Goal: Task Accomplishment & Management: Manage account settings

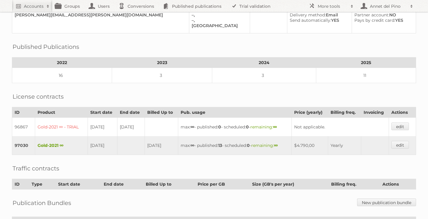
scroll to position [8, 0]
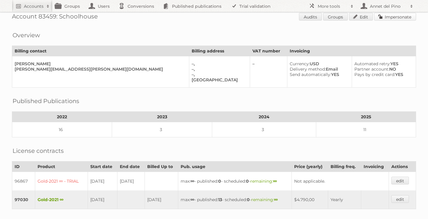
click at [403, 15] on link "Impersonate" at bounding box center [395, 17] width 42 height 8
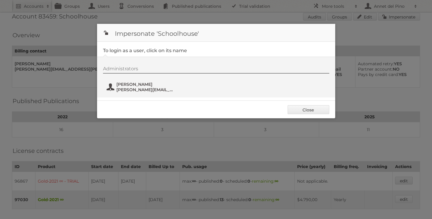
click at [129, 87] on span "[PERSON_NAME][EMAIL_ADDRESS][PERSON_NAME][DOMAIN_NAME]" at bounding box center [145, 89] width 58 height 5
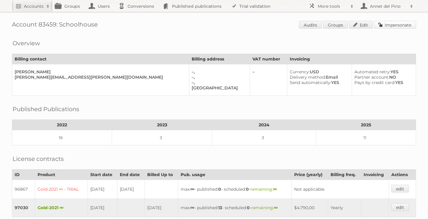
click at [393, 22] on link "Impersonate" at bounding box center [395, 25] width 42 height 8
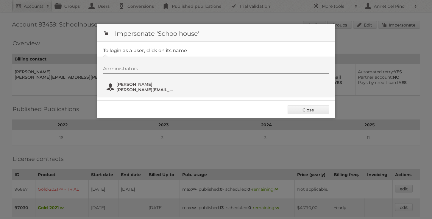
click at [113, 82] on button "Parrish Duncan [EMAIL_ADDRESS][PERSON_NAME][DOMAIN_NAME]" at bounding box center [141, 87] width 70 height 12
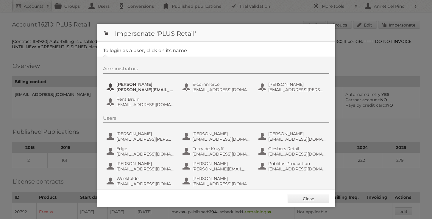
click at [132, 81] on button "Chantal Koolhout chantal.koolhout@coop.nl" at bounding box center [141, 87] width 70 height 12
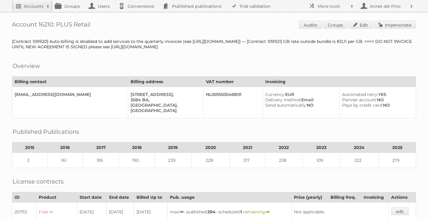
click at [20, 10] on link "Accounts" at bounding box center [32, 6] width 41 height 12
paste input"] "klaas.bongaerts@audax.nl"
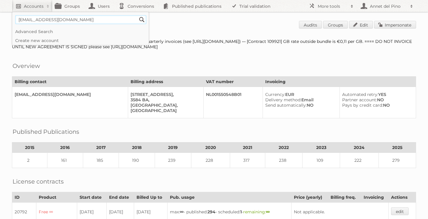
type input"] "klaas.bongaerts@audax.nl"
click at [137, 15] on input "Search" at bounding box center [141, 19] width 9 height 9
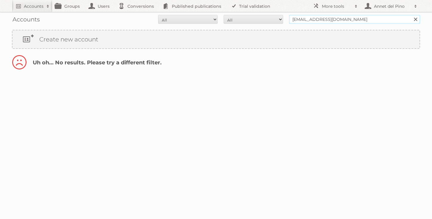
drag, startPoint x: 326, startPoint y: 20, endPoint x: 281, endPoint y: 19, distance: 45.3
click at [280, 19] on form "All Active Expired Pending All Paid Trials Self service klaas.bongaerts@audax.n…" at bounding box center [216, 19] width 408 height 9
type input "@audax.nl"
click at [411, 15] on input "Search" at bounding box center [415, 19] width 9 height 9
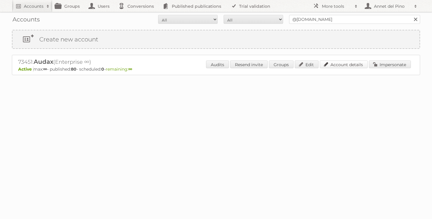
click at [349, 66] on link "Account details" at bounding box center [344, 64] width 48 height 8
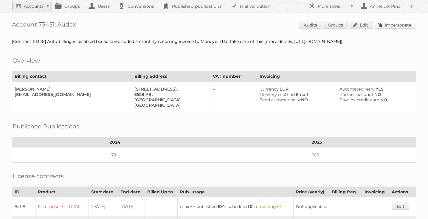
click at [399, 25] on link "Impersonate" at bounding box center [395, 25] width 42 height 8
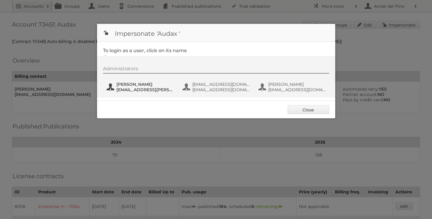
click at [136, 89] on span "bart.linskens@audax.nl" at bounding box center [145, 89] width 58 height 5
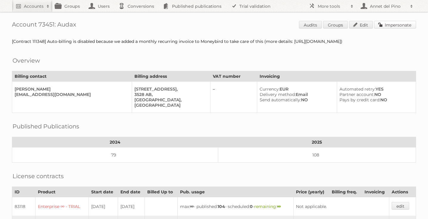
click at [390, 23] on link "Impersonate" at bounding box center [395, 25] width 42 height 8
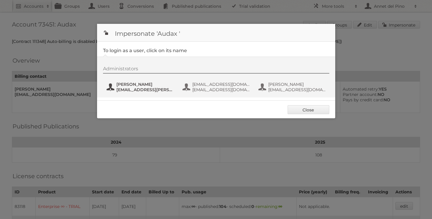
click at [132, 86] on span "Bart Linskens" at bounding box center [145, 84] width 58 height 5
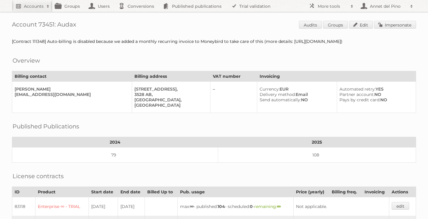
click at [38, 8] on h2 "Accounts" at bounding box center [34, 6] width 20 height 6
paste input"] "[EMAIL_ADDRESS][DOMAIN_NAME]"
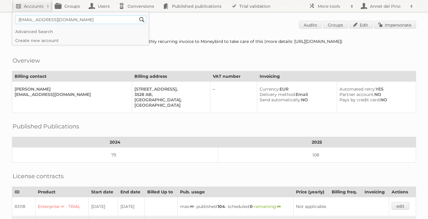
type input"] "[EMAIL_ADDRESS][DOMAIN_NAME]"
click at [137, 15] on input "Search" at bounding box center [141, 19] width 9 height 9
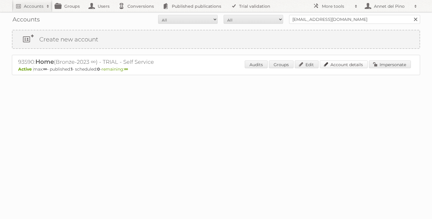
click at [340, 64] on link "Account details" at bounding box center [344, 64] width 48 height 8
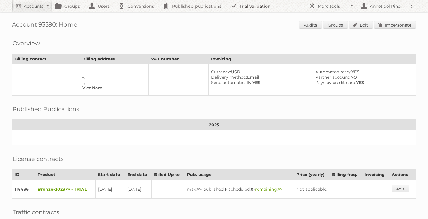
click at [255, 7] on link "Trial validation" at bounding box center [251, 6] width 49 height 12
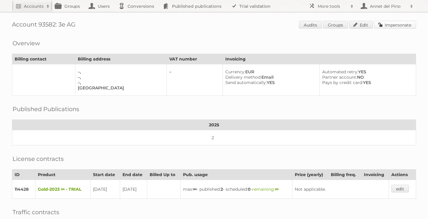
click at [396, 25] on link "Impersonate" at bounding box center [395, 25] width 42 height 8
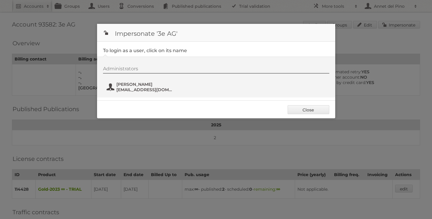
click at [124, 87] on span "[EMAIL_ADDRESS][DOMAIN_NAME]" at bounding box center [145, 89] width 58 height 5
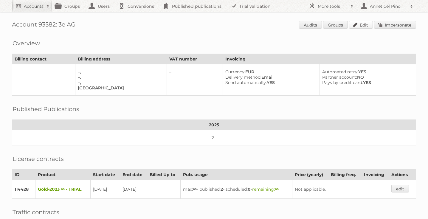
click at [364, 26] on link "Edit" at bounding box center [361, 25] width 24 height 8
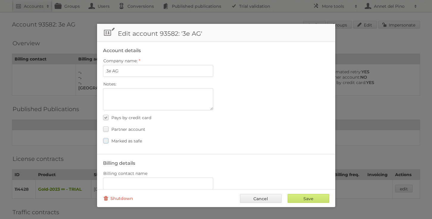
click at [116, 141] on span "Marked as safe" at bounding box center [126, 140] width 31 height 5
click at [0, 0] on input "Marked as safe" at bounding box center [0, 0] width 0 height 0
click at [307, 199] on input "Save" at bounding box center [309, 198] width 42 height 9
type input "..."
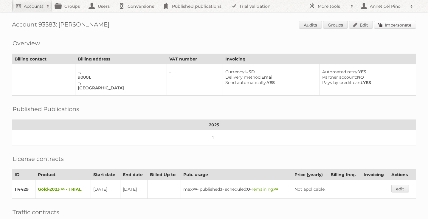
click at [409, 27] on link "Impersonate" at bounding box center [395, 25] width 42 height 8
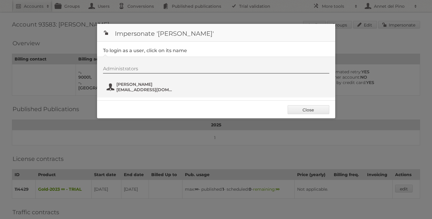
click at [159, 82] on span "Christopher Henkel" at bounding box center [145, 84] width 58 height 5
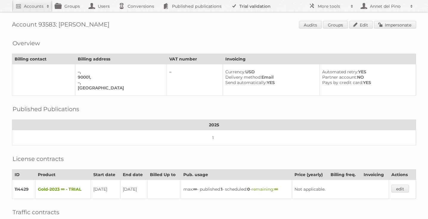
click at [252, 9] on link "Trial validation" at bounding box center [251, 6] width 49 height 12
click at [389, 27] on link "Impersonate" at bounding box center [395, 25] width 42 height 8
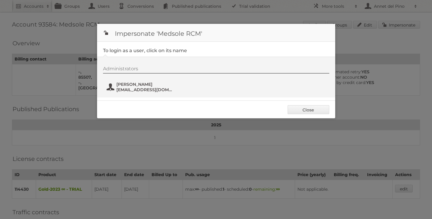
click at [142, 86] on span "Hamza Bajwa" at bounding box center [145, 84] width 58 height 5
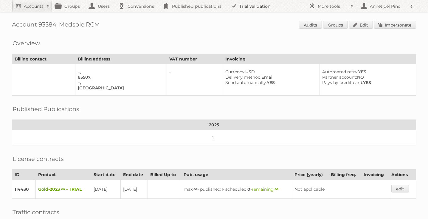
click at [251, 10] on link "Trial validation" at bounding box center [251, 6] width 49 height 12
click at [394, 28] on link "Impersonate" at bounding box center [395, 25] width 42 height 8
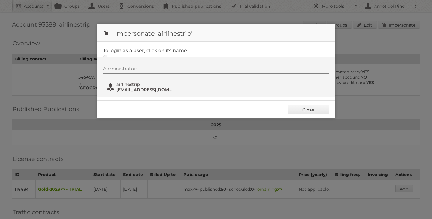
click at [135, 88] on span "airlinestrip@gitus.net" at bounding box center [145, 89] width 58 height 5
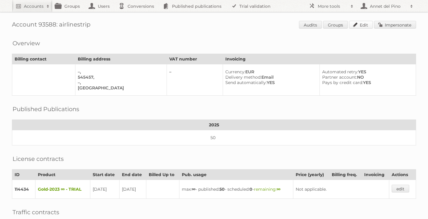
click at [358, 25] on link "Edit" at bounding box center [361, 25] width 24 height 8
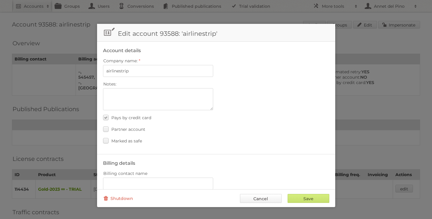
click at [261, 200] on link "Cancel" at bounding box center [261, 198] width 42 height 9
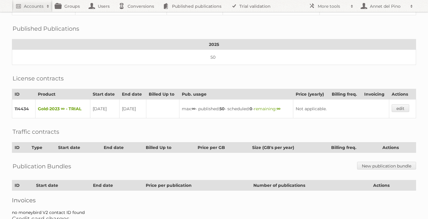
scroll to position [109, 0]
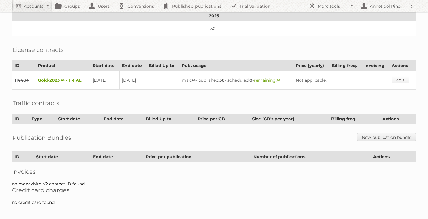
click at [400, 76] on link "edit" at bounding box center [400, 80] width 18 height 8
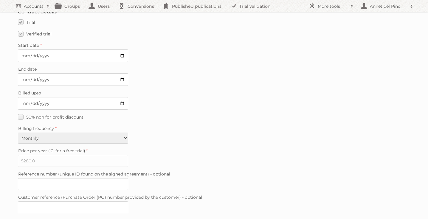
scroll to position [6, 0]
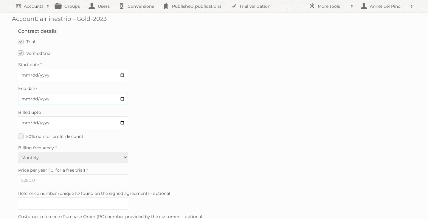
click at [61, 103] on input "[DATE]" at bounding box center [73, 99] width 110 height 13
click at [62, 94] on input "2025-09-02" at bounding box center [73, 99] width 110 height 13
click at [123, 98] on input "2025-09-02" at bounding box center [73, 99] width 110 height 13
click at [124, 95] on input "2025-09-19" at bounding box center [73, 99] width 110 height 13
type input "2025-08-19"
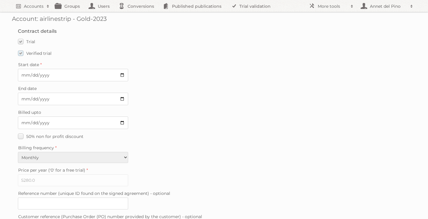
click at [32, 54] on span "Verified trial" at bounding box center [38, 53] width 25 height 5
click at [0, 0] on input "Verified trial" at bounding box center [0, 0] width 0 height 0
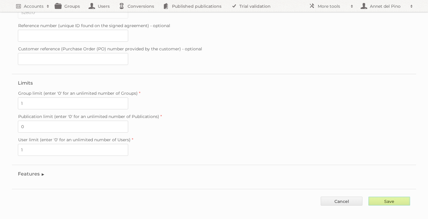
click at [381, 197] on input "Save" at bounding box center [389, 201] width 42 height 9
type input "..."
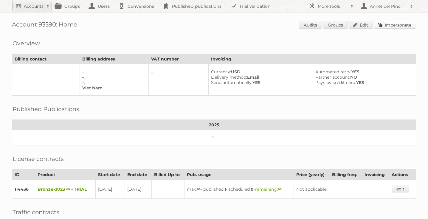
click at [387, 28] on link "Impersonate" at bounding box center [395, 25] width 42 height 8
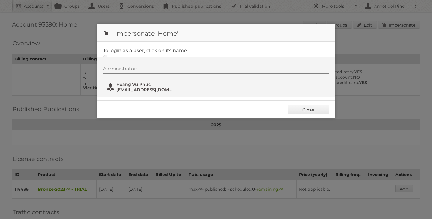
click at [146, 81] on button "Hoang Vu Phuc [EMAIL_ADDRESS][DOMAIN_NAME]" at bounding box center [141, 87] width 70 height 12
